Goal: Task Accomplishment & Management: Manage account settings

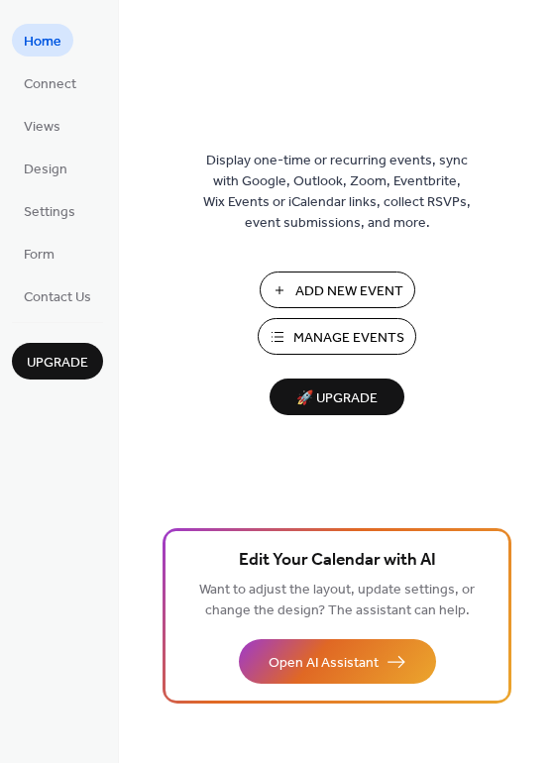
click at [356, 407] on span "🚀 Upgrade" at bounding box center [336, 399] width 111 height 27
click at [55, 172] on span "Design" at bounding box center [46, 170] width 44 height 21
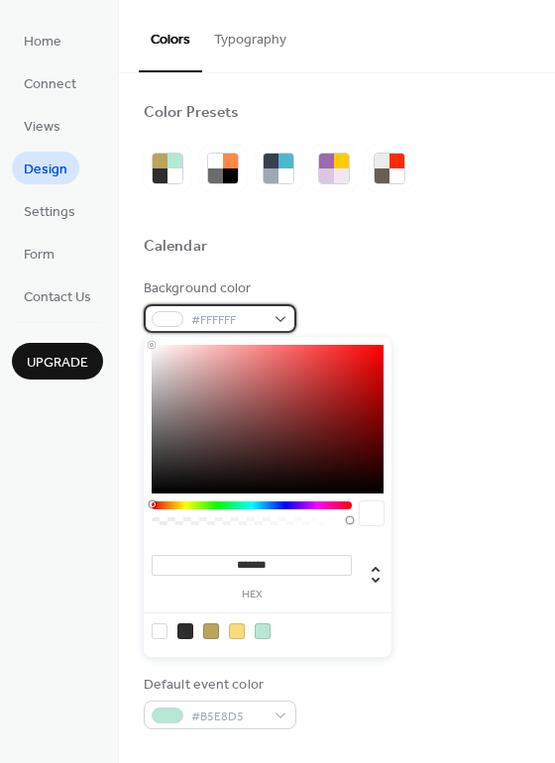
click at [247, 328] on span "#FFFFFF" at bounding box center [227, 320] width 73 height 21
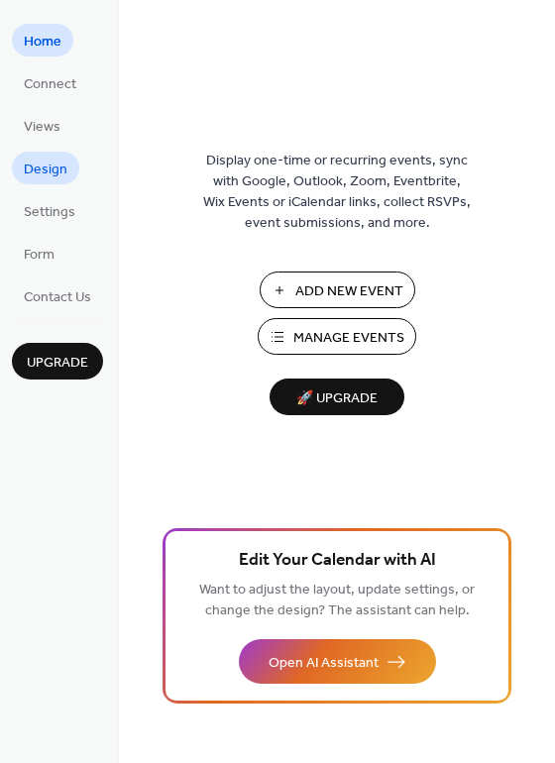
click at [49, 168] on span "Design" at bounding box center [46, 170] width 44 height 21
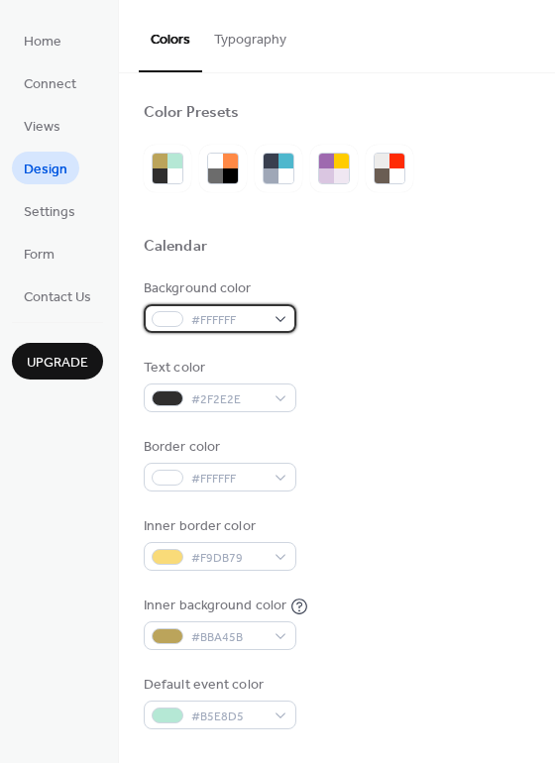
click at [245, 323] on span "#FFFFFF" at bounding box center [227, 320] width 73 height 21
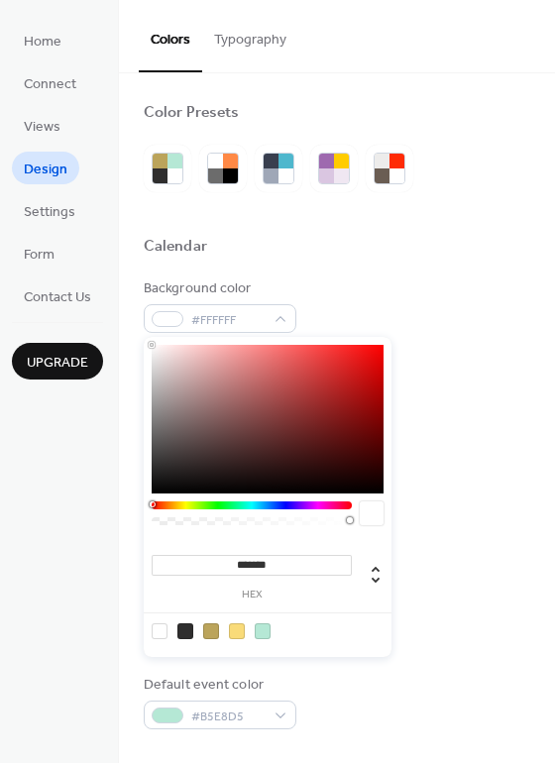
click at [300, 563] on input "*******" at bounding box center [252, 565] width 200 height 21
paste input
type input "*******"
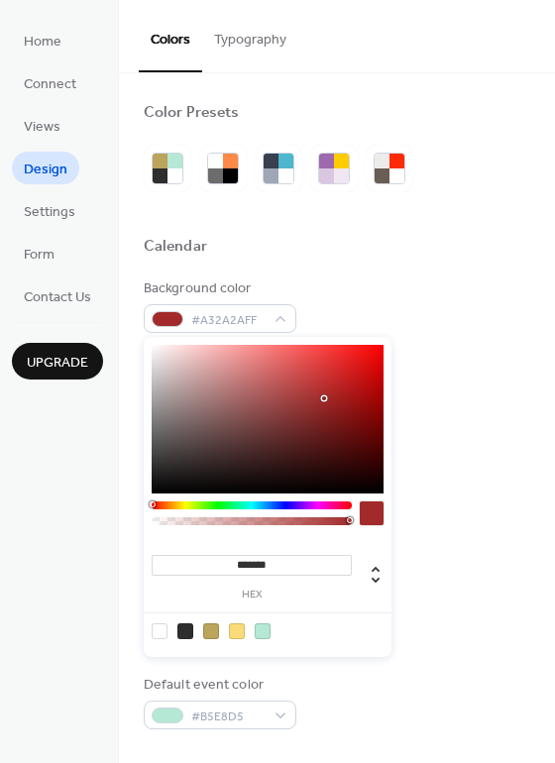
click at [492, 426] on div "Background color #A32A2AFF Text color #2F2E2E Border color #FFFFFF Inner border…" at bounding box center [337, 504] width 387 height 451
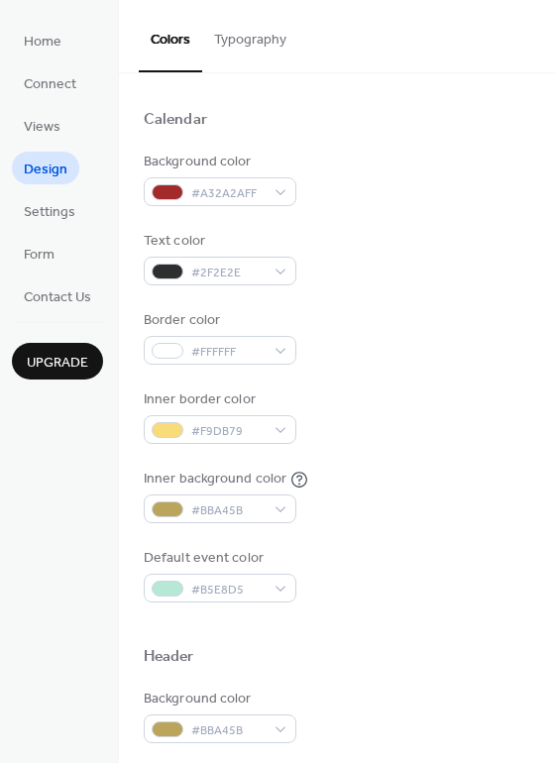
scroll to position [132, 0]
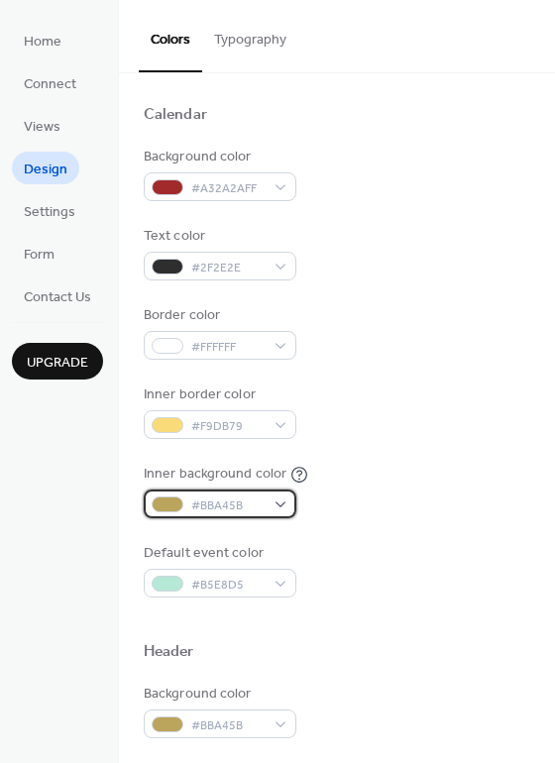
click at [262, 508] on span "#BBA45B" at bounding box center [227, 506] width 73 height 21
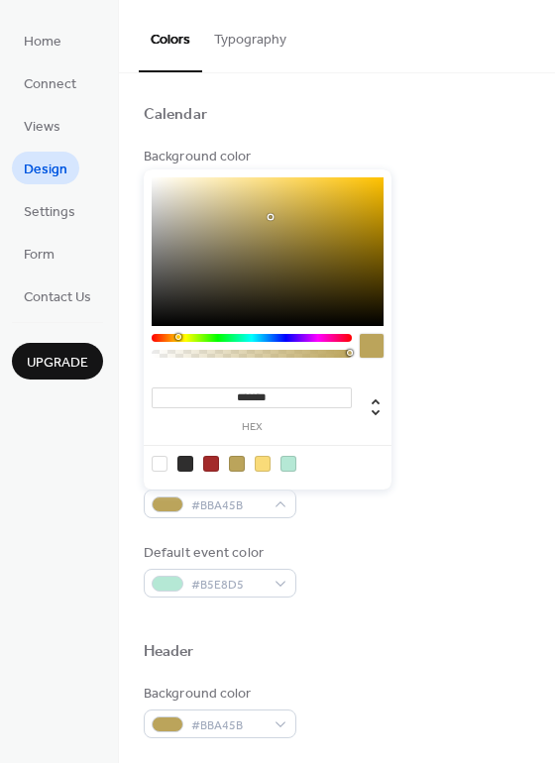
click at [155, 460] on div at bounding box center [160, 464] width 16 height 16
type input "*******"
click at [351, 554] on div "Default event color #B5E8D5" at bounding box center [337, 570] width 387 height 55
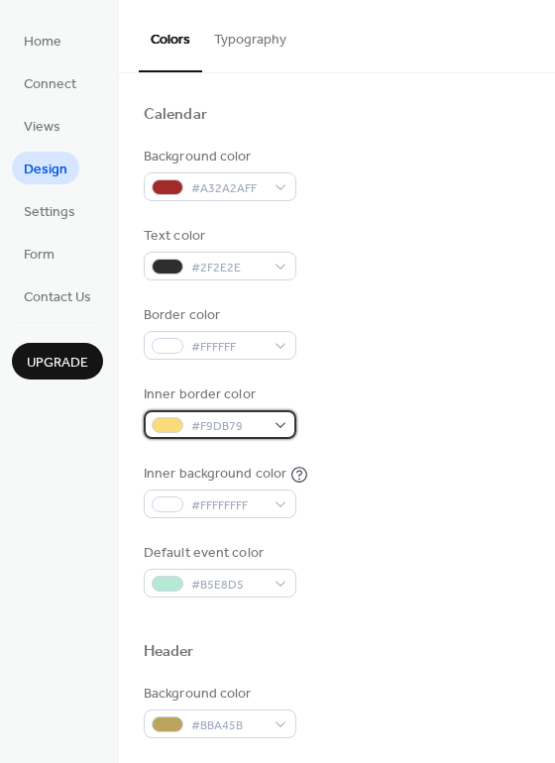
click at [236, 426] on span "#F9DB79" at bounding box center [227, 426] width 73 height 21
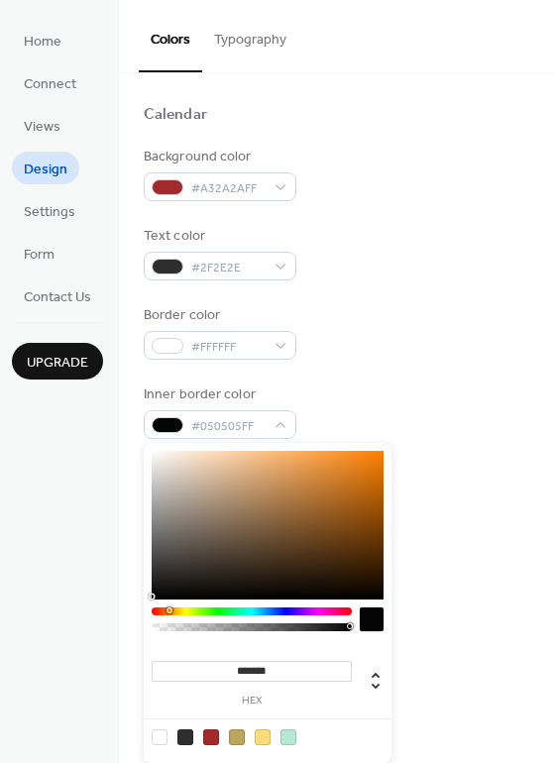
type input "*******"
drag, startPoint x: 226, startPoint y: 509, endPoint x: 133, endPoint y: 616, distance: 141.9
click at [133, 616] on body "Home Connect Views Design Settings Form Contact Us Upgrade Design Upgrade Color…" at bounding box center [277, 381] width 555 height 763
click at [469, 502] on div "Inner background color #FFFFFFFF" at bounding box center [337, 491] width 387 height 55
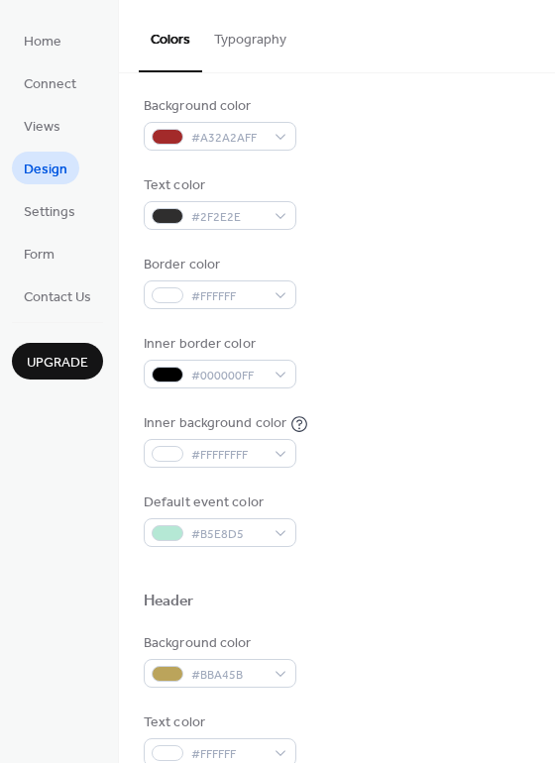
scroll to position [265, 0]
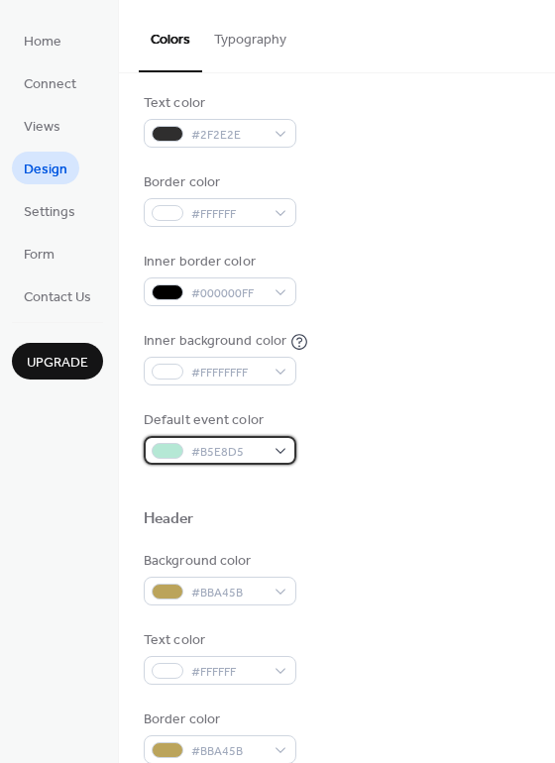
click at [254, 442] on span "#B5E8D5" at bounding box center [227, 452] width 73 height 21
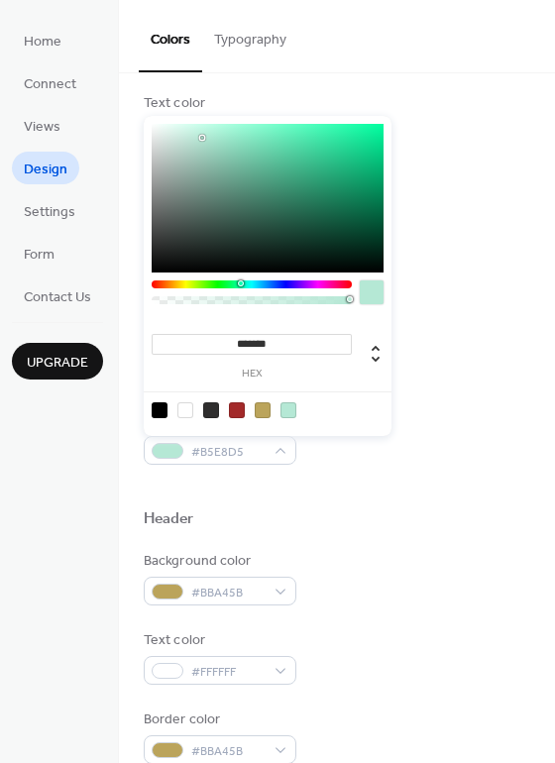
click at [259, 345] on input "*******" at bounding box center [252, 344] width 200 height 21
paste input
type input "*******"
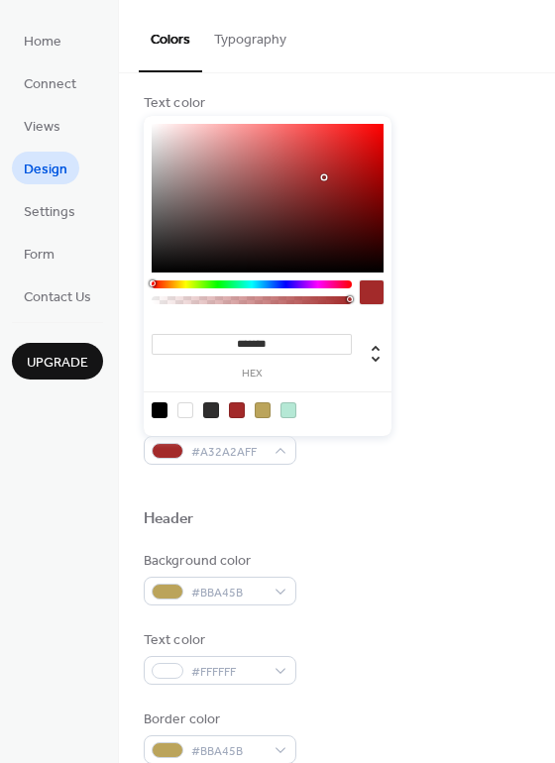
click at [450, 434] on div "Default event color #A32A2AFF" at bounding box center [337, 437] width 387 height 55
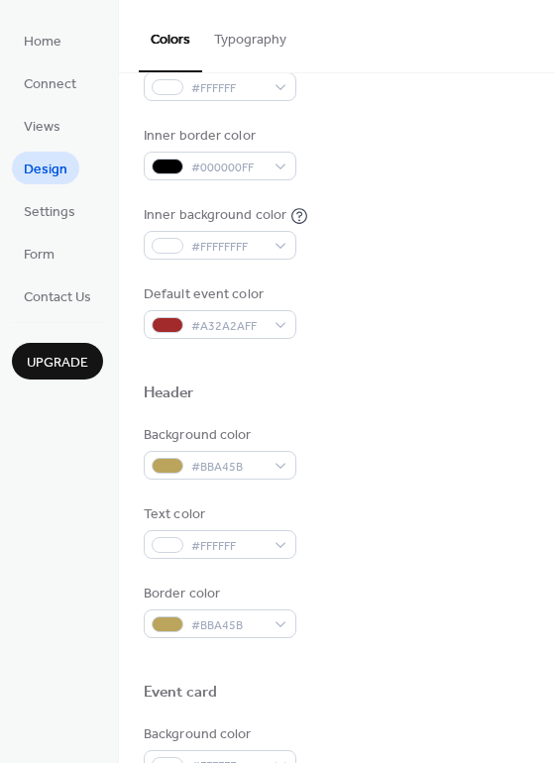
scroll to position [396, 0]
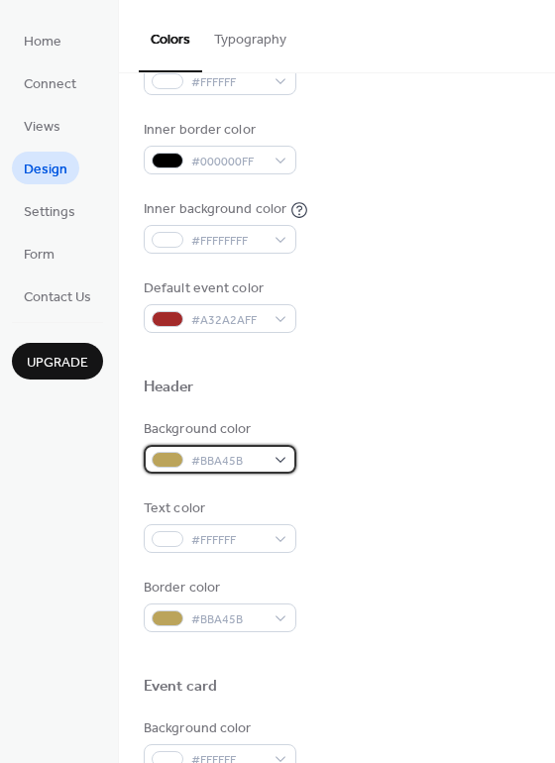
click at [257, 460] on span "#BBA45B" at bounding box center [227, 461] width 73 height 21
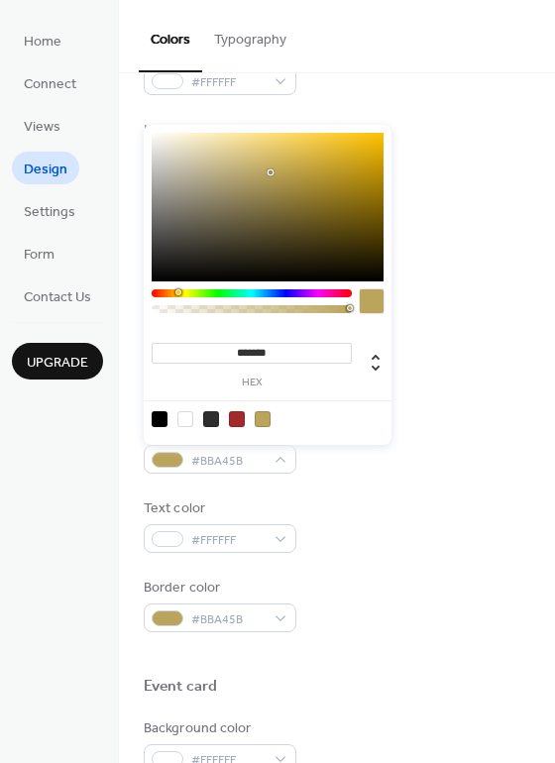
click at [191, 420] on div at bounding box center [185, 419] width 16 height 16
type input "*******"
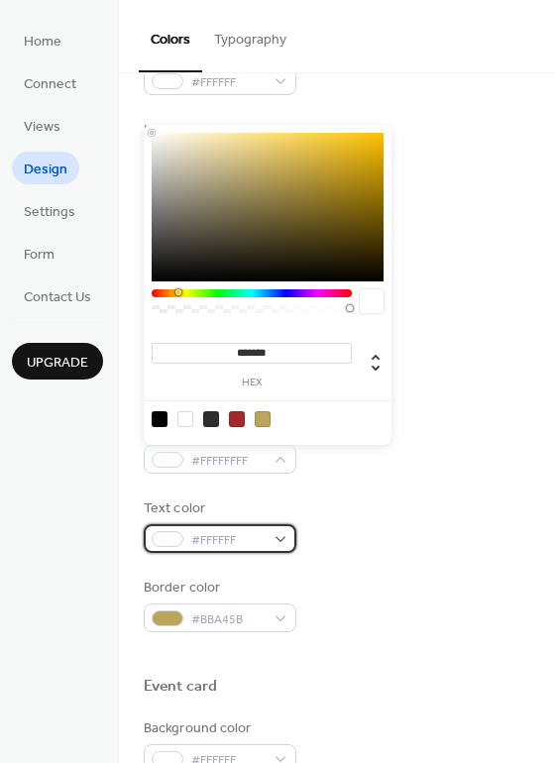
click at [230, 527] on div "#FFFFFF" at bounding box center [220, 538] width 153 height 29
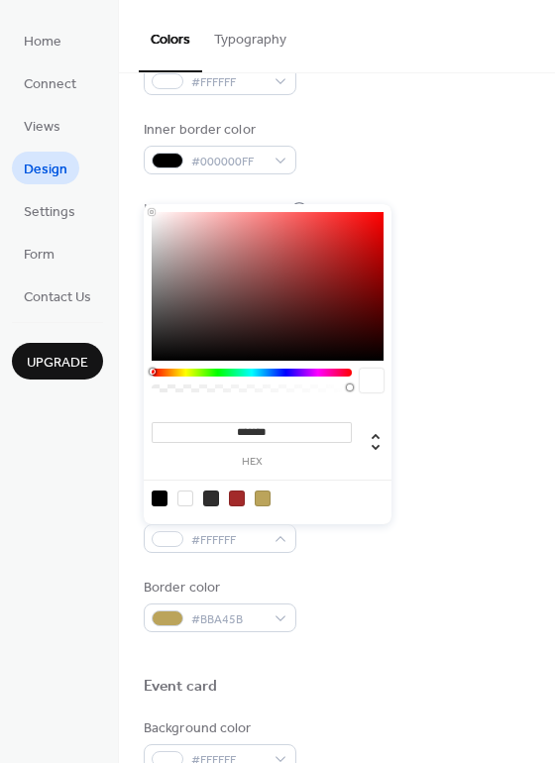
click at [237, 498] on div at bounding box center [237, 499] width 16 height 16
type input "*******"
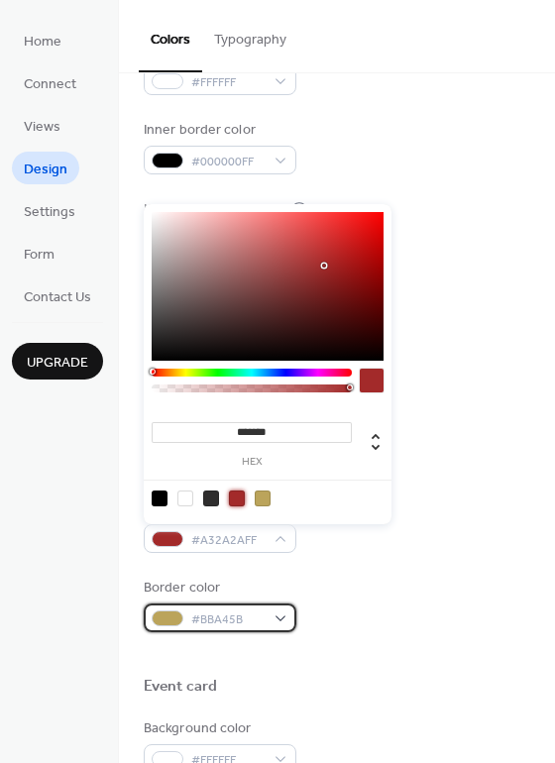
click at [254, 614] on span "#BBA45B" at bounding box center [227, 620] width 73 height 21
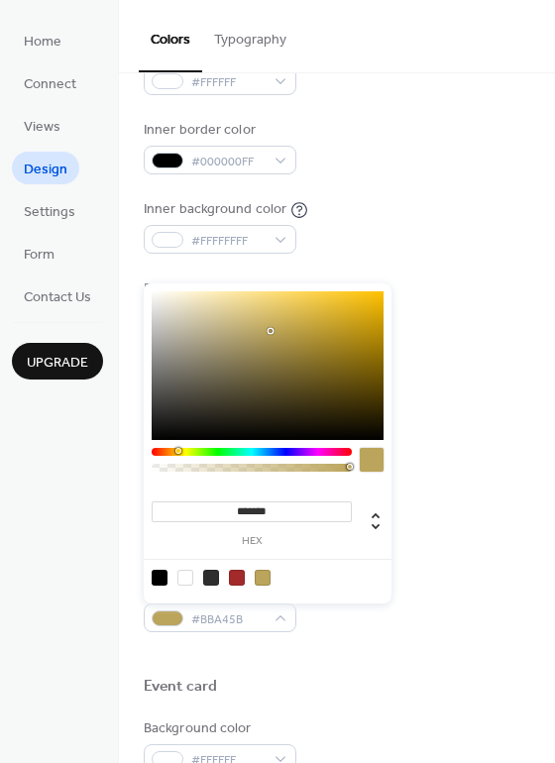
click at [160, 575] on div at bounding box center [160, 578] width 16 height 16
type input "*******"
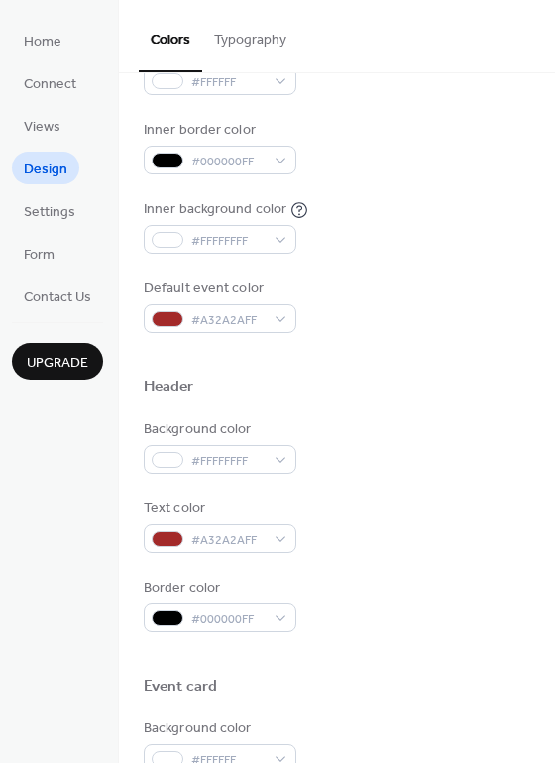
click at [469, 592] on div "Border color #000000FF" at bounding box center [337, 605] width 387 height 55
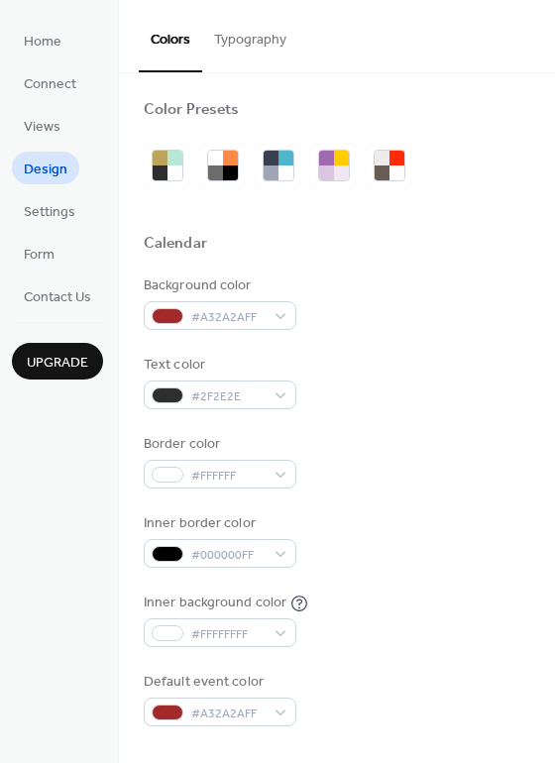
scroll to position [0, 0]
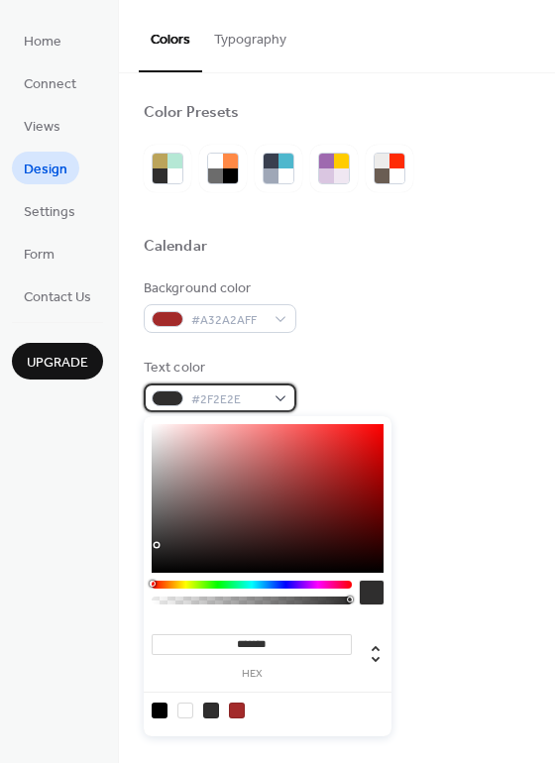
click at [235, 394] on span "#2F2E2E" at bounding box center [227, 400] width 73 height 21
click at [186, 708] on div at bounding box center [185, 711] width 16 height 16
type input "*******"
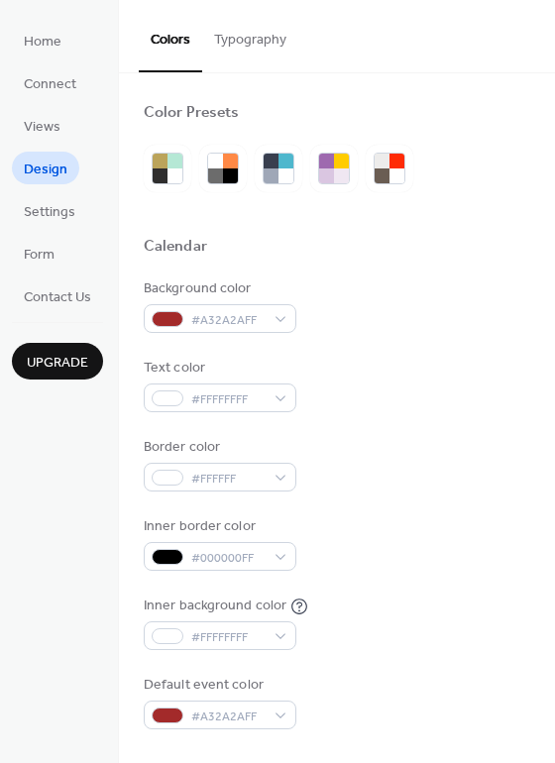
click at [459, 501] on div "Background color #A32A2AFF Text color #FFFFFFFF Border color #FFFFFF Inner bord…" at bounding box center [337, 504] width 387 height 451
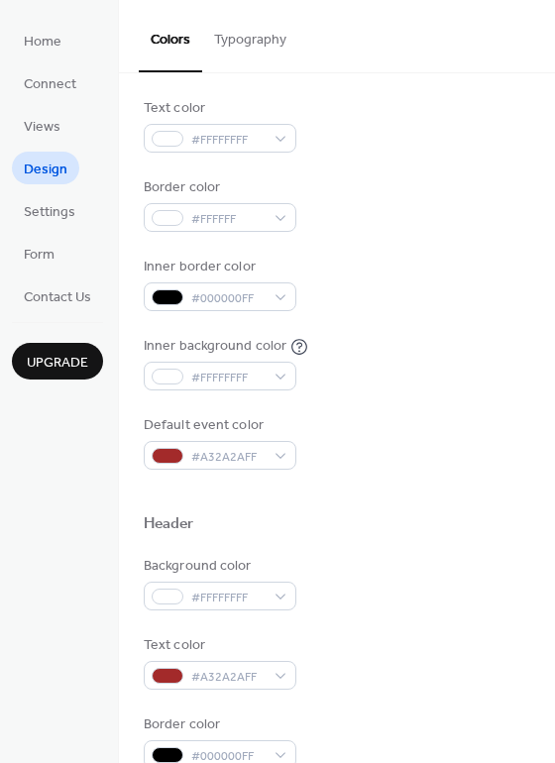
scroll to position [265, 0]
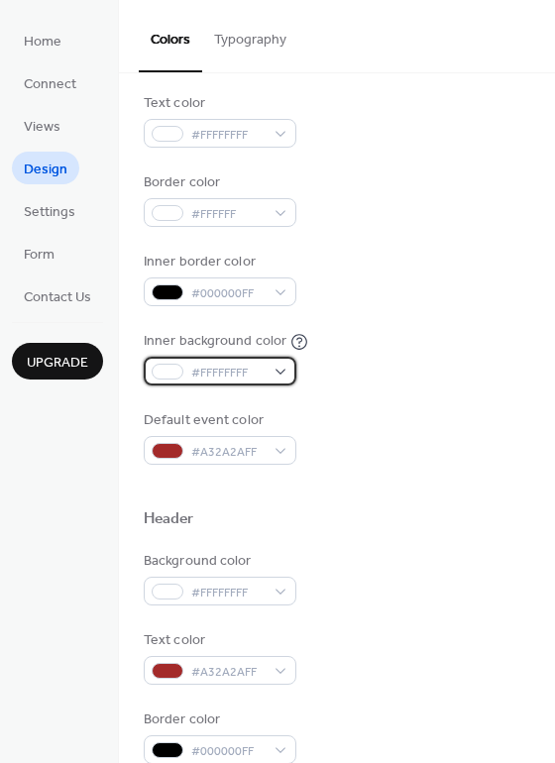
click at [235, 372] on span "#FFFFFFFF" at bounding box center [227, 373] width 73 height 21
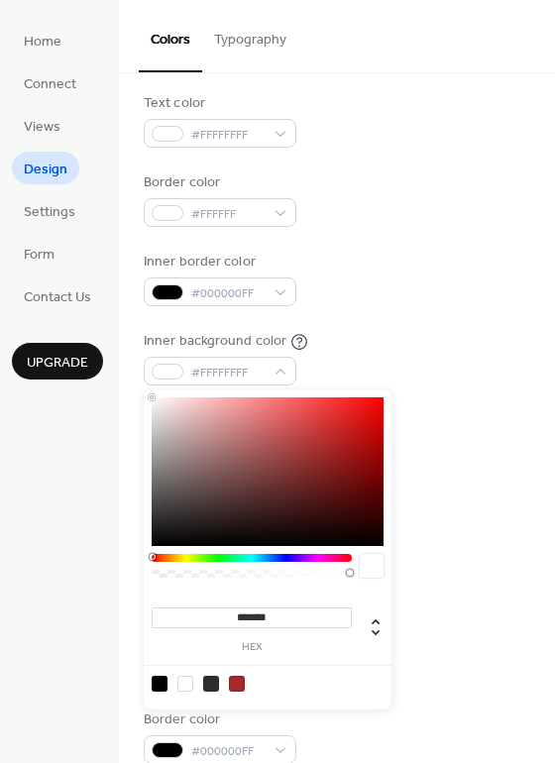
click at [167, 685] on div at bounding box center [160, 684] width 16 height 16
click at [235, 677] on div at bounding box center [237, 684] width 16 height 16
type input "*******"
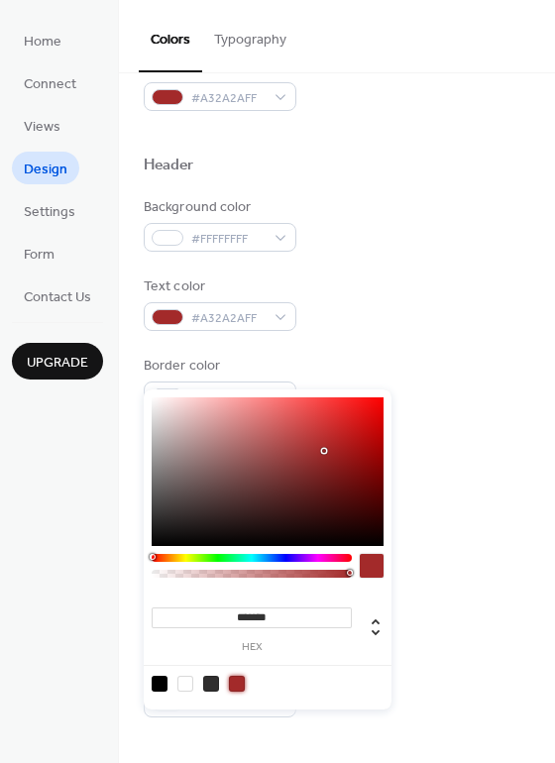
scroll to position [661, 0]
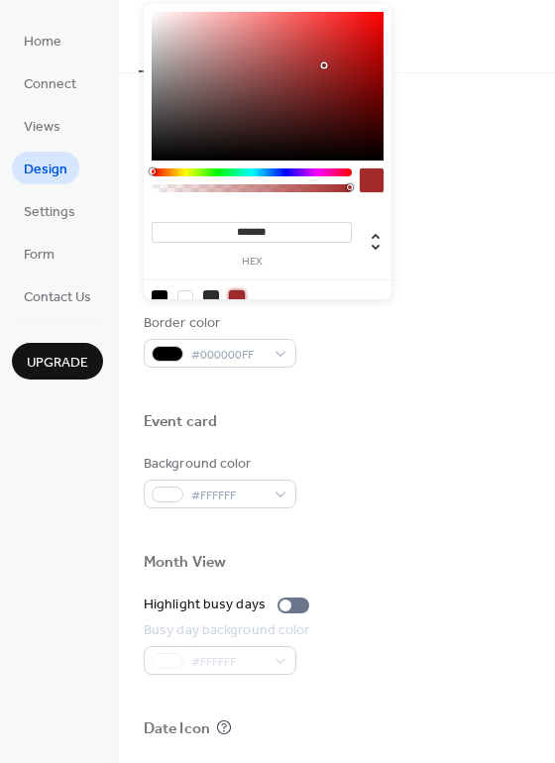
click at [484, 426] on div "Event card" at bounding box center [337, 425] width 387 height 26
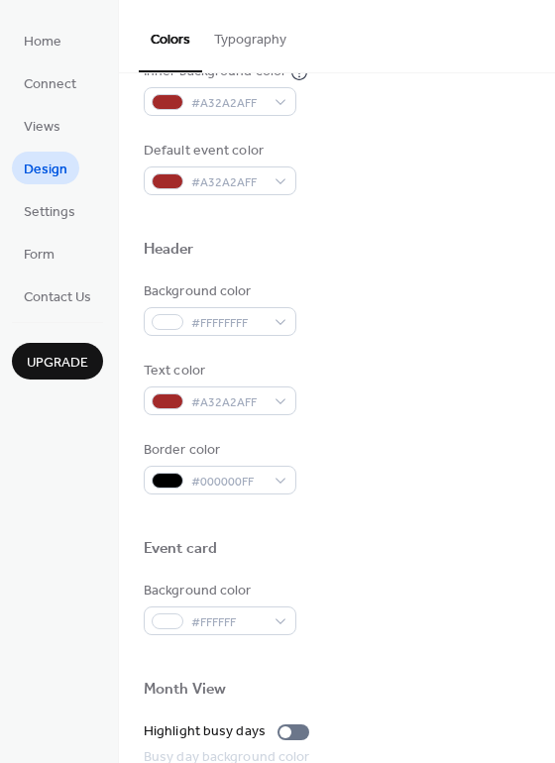
scroll to position [528, 0]
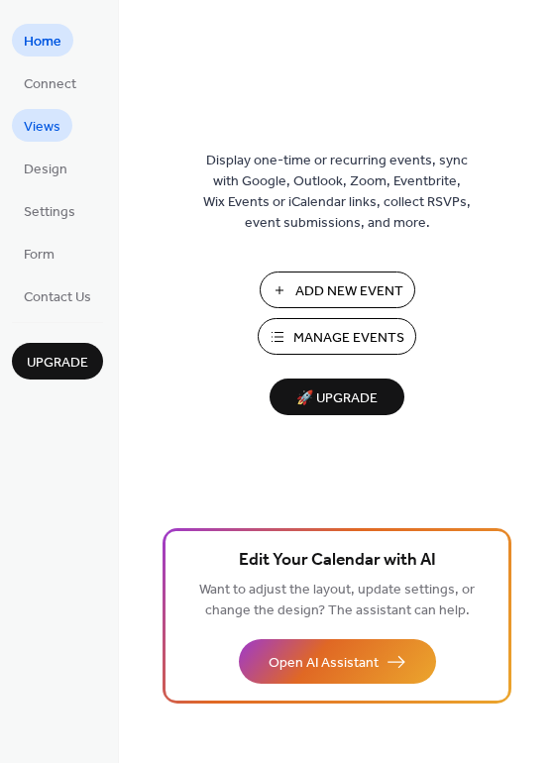
click at [51, 127] on span "Views" at bounding box center [42, 127] width 37 height 21
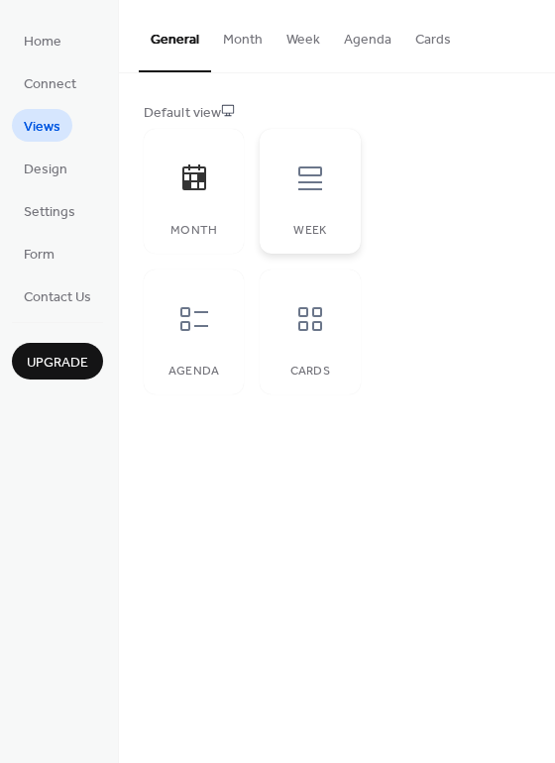
click at [304, 209] on div "Week" at bounding box center [310, 191] width 100 height 125
click at [188, 197] on div at bounding box center [194, 178] width 59 height 59
click at [189, 320] on icon at bounding box center [194, 319] width 32 height 32
click at [305, 197] on div at bounding box center [309, 178] width 59 height 59
click at [220, 195] on div at bounding box center [194, 178] width 59 height 59
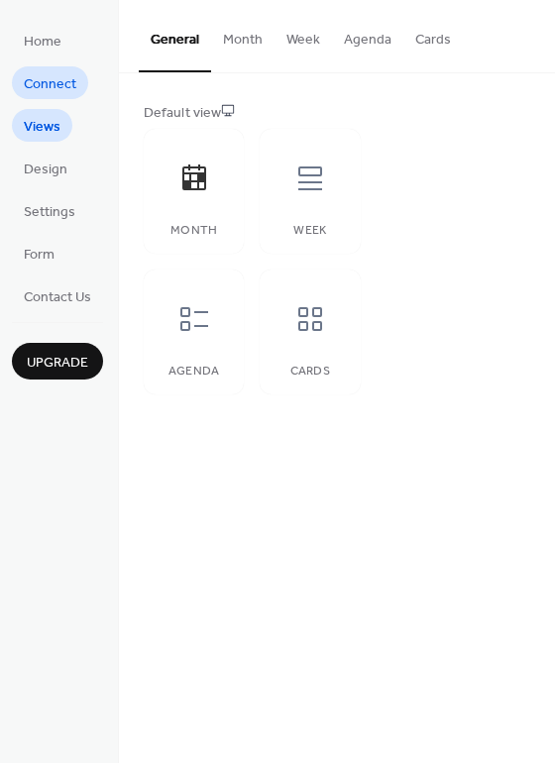
click at [56, 82] on span "Connect" at bounding box center [50, 84] width 53 height 21
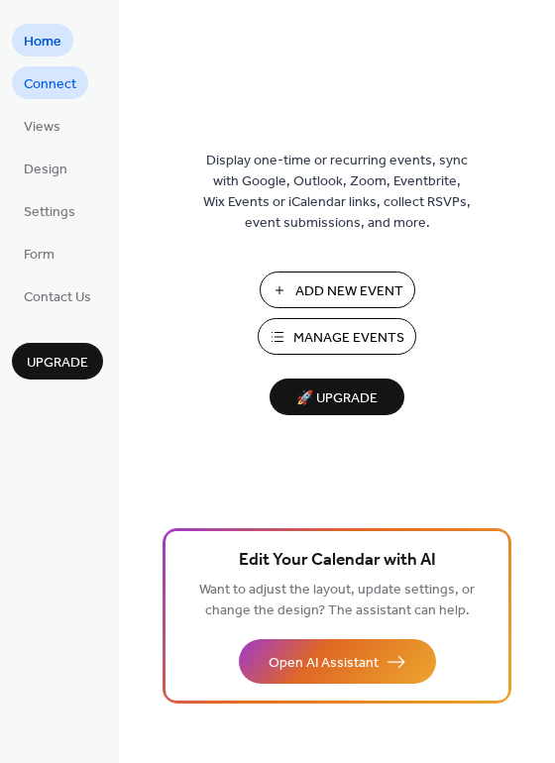
click at [56, 87] on span "Connect" at bounding box center [50, 84] width 53 height 21
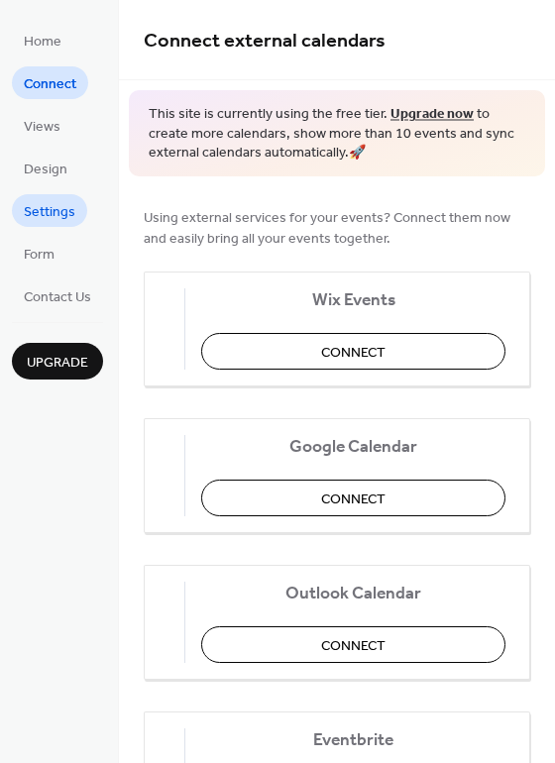
click at [61, 208] on span "Settings" at bounding box center [50, 212] width 52 height 21
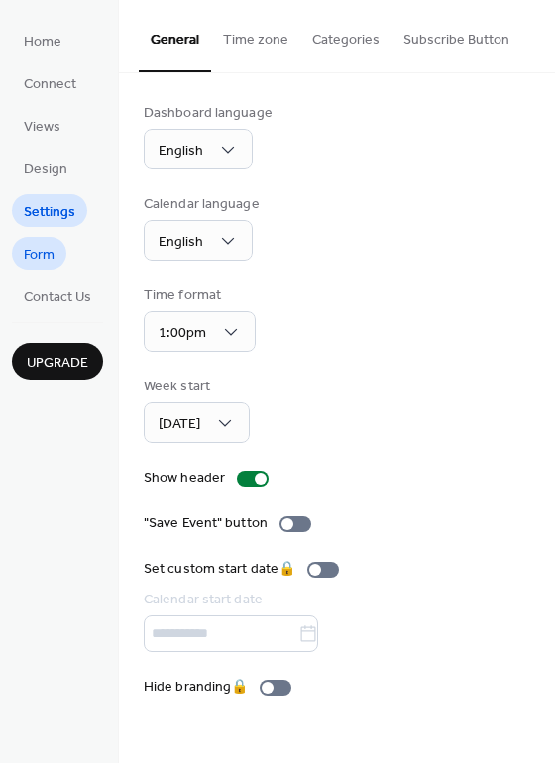
click at [43, 255] on span "Form" at bounding box center [39, 255] width 31 height 21
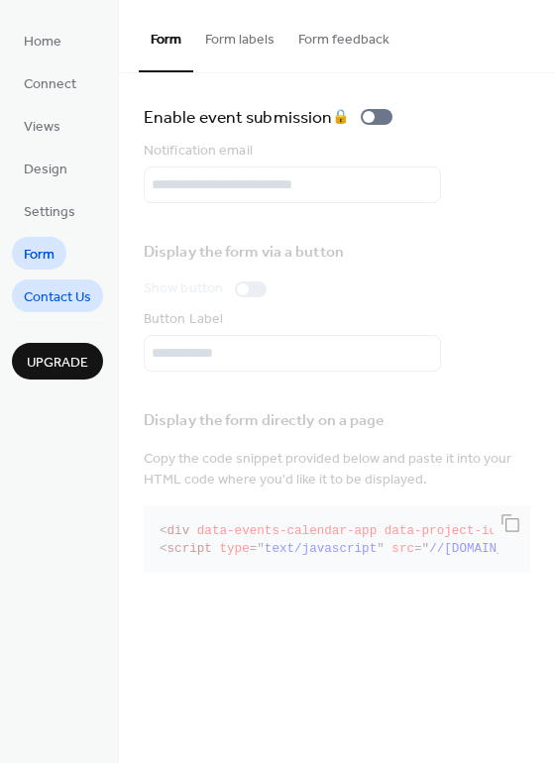
click at [71, 303] on span "Contact Us" at bounding box center [57, 297] width 67 height 21
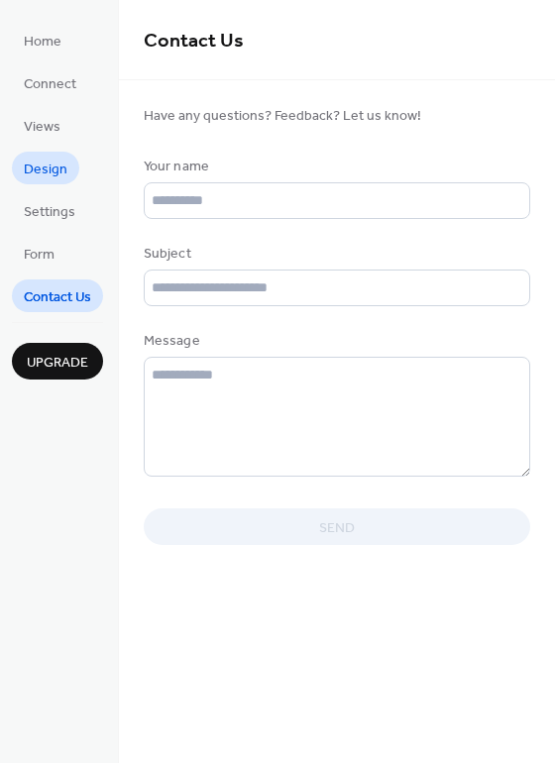
click at [71, 178] on link "Design" at bounding box center [45, 168] width 67 height 33
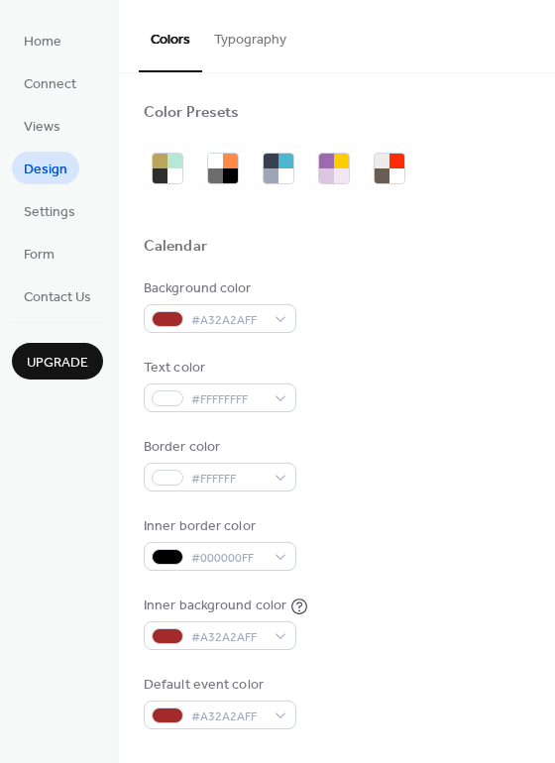
click at [84, 357] on span "Upgrade" at bounding box center [57, 363] width 61 height 21
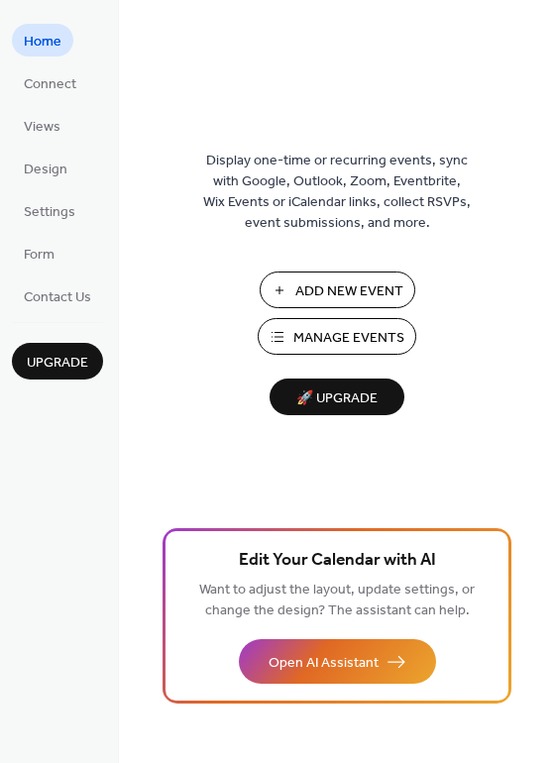
click at [349, 333] on span "Manage Events" at bounding box center [348, 338] width 111 height 21
